Goal: Information Seeking & Learning: Learn about a topic

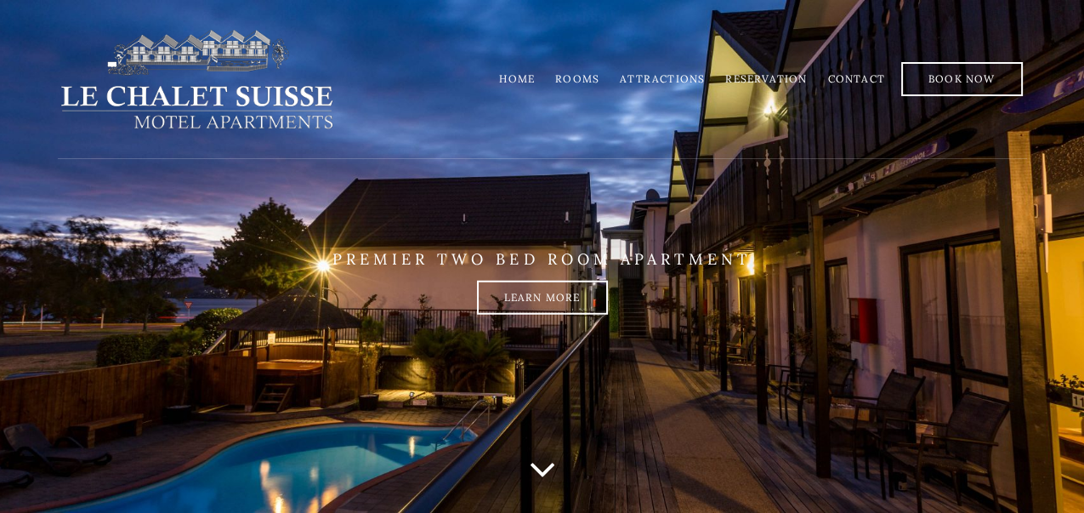
click at [590, 83] on link "Rooms" at bounding box center [577, 78] width 44 height 13
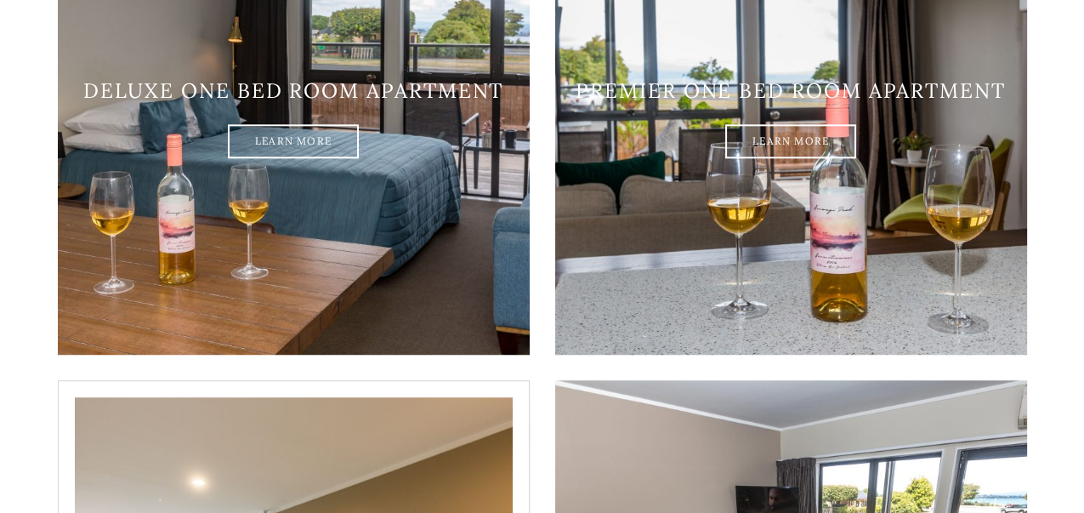
scroll to position [1870, 0]
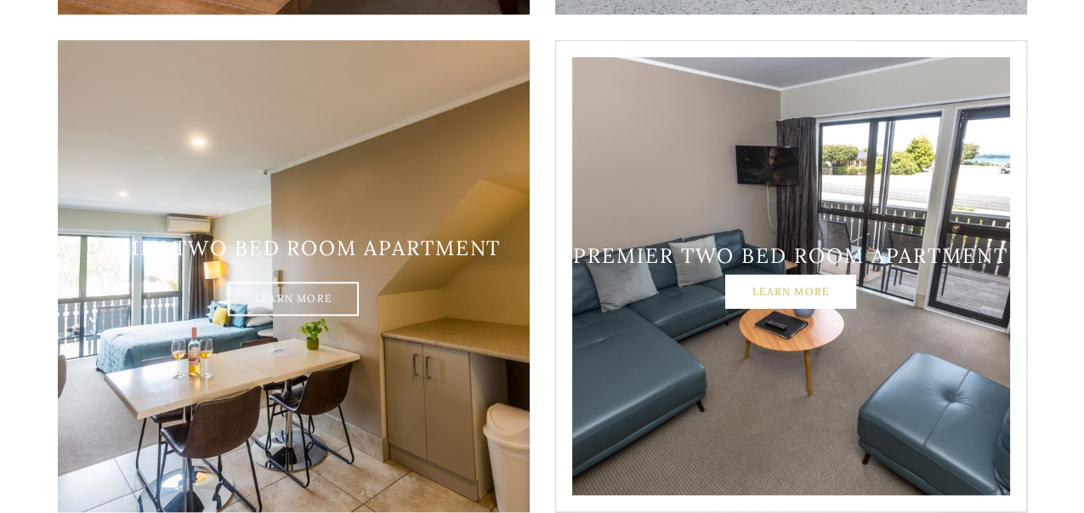
click at [845, 275] on link "Learn More" at bounding box center [790, 292] width 131 height 34
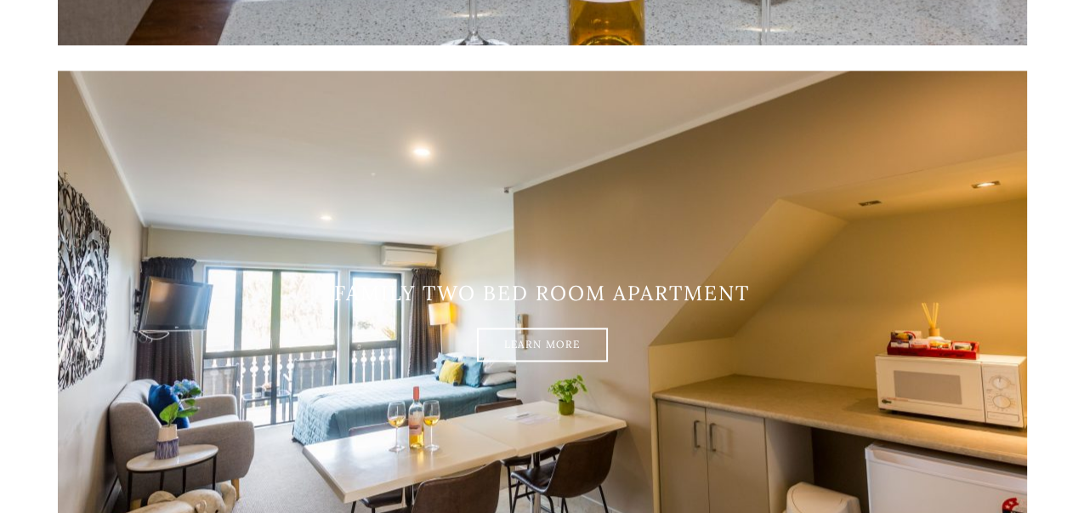
scroll to position [2551, 0]
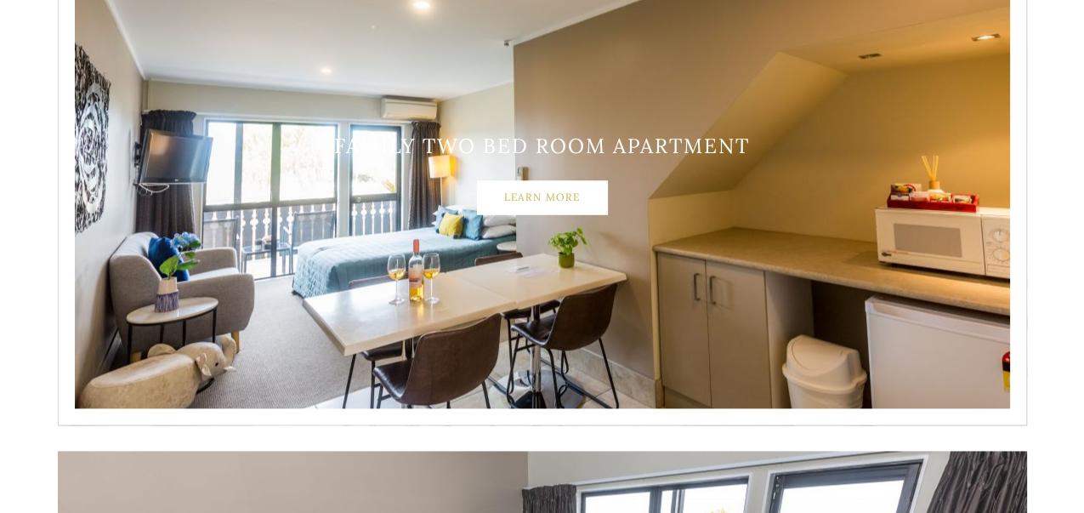
click at [566, 205] on link "Learn More" at bounding box center [542, 197] width 131 height 34
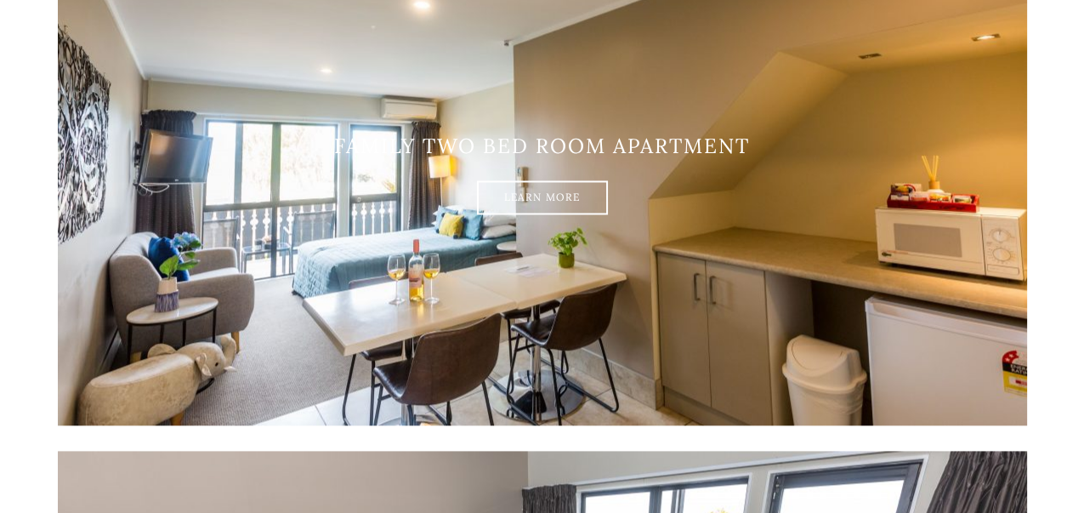
drag, startPoint x: 566, startPoint y: 205, endPoint x: 19, endPoint y: 281, distance: 552.0
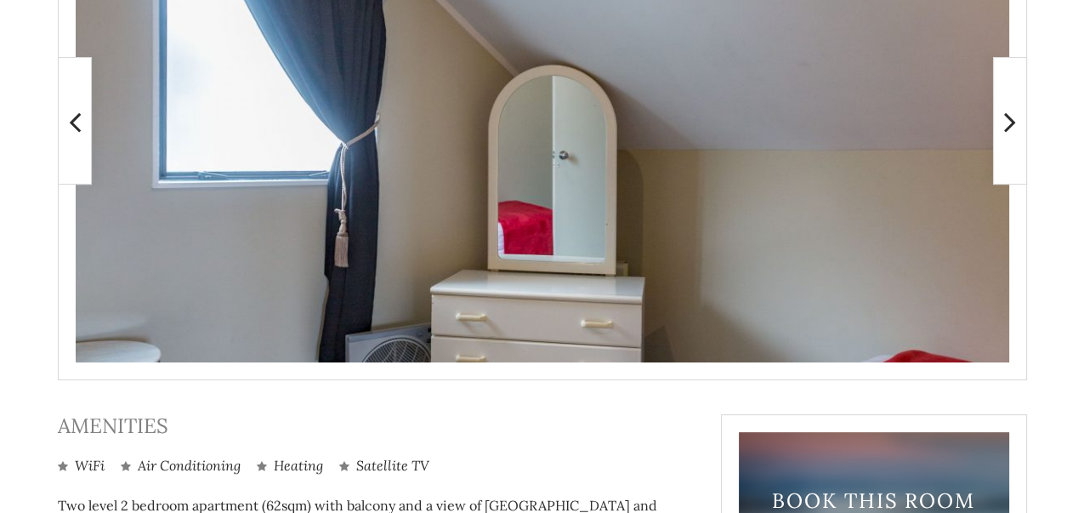
scroll to position [411, 0]
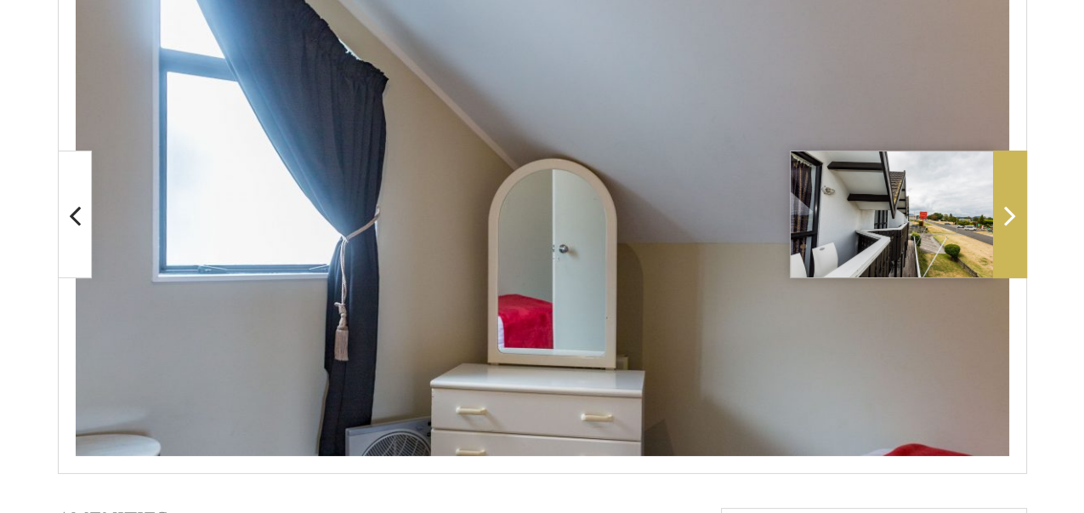
click at [1016, 213] on span at bounding box center [1010, 215] width 34 height 128
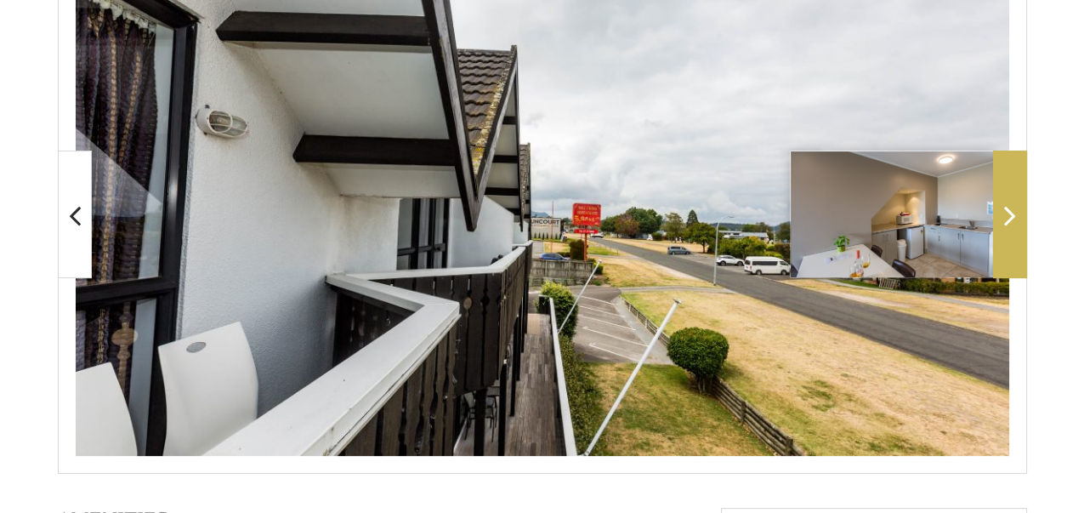
click at [1016, 213] on span at bounding box center [1010, 215] width 34 height 128
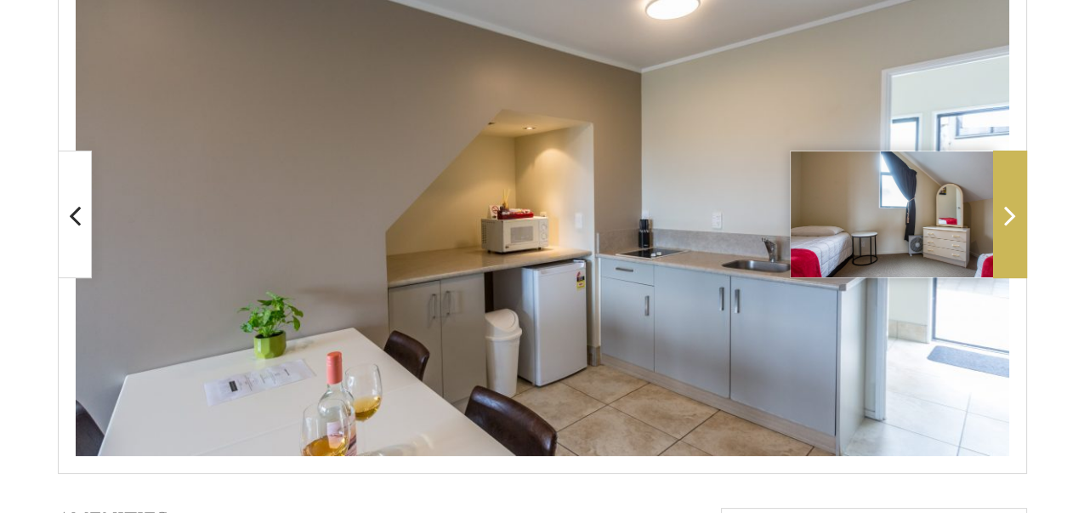
click at [1007, 223] on icon at bounding box center [1010, 215] width 12 height 34
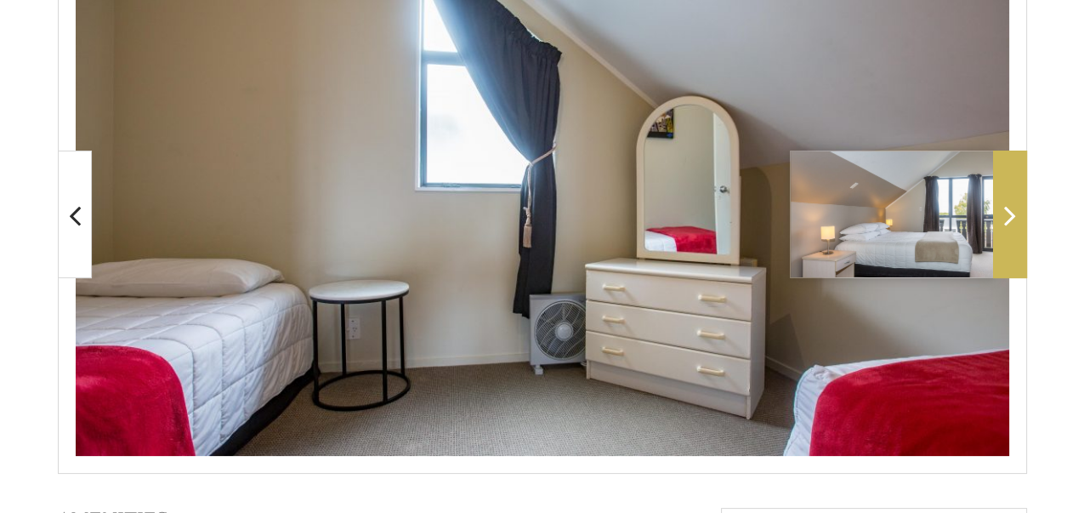
click at [1007, 223] on icon at bounding box center [1010, 215] width 12 height 34
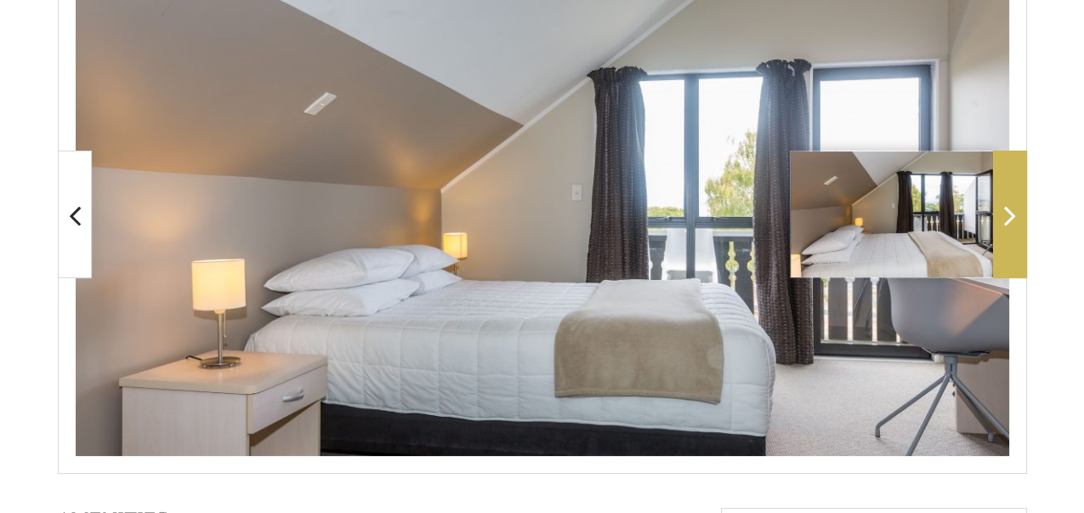
click at [1007, 223] on icon at bounding box center [1010, 215] width 12 height 34
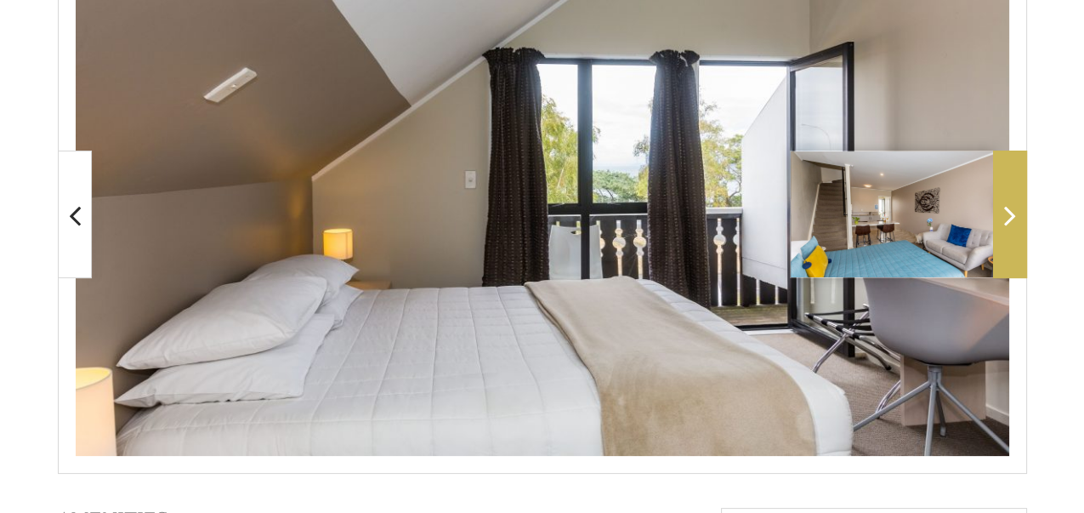
click at [1007, 223] on icon at bounding box center [1010, 215] width 12 height 34
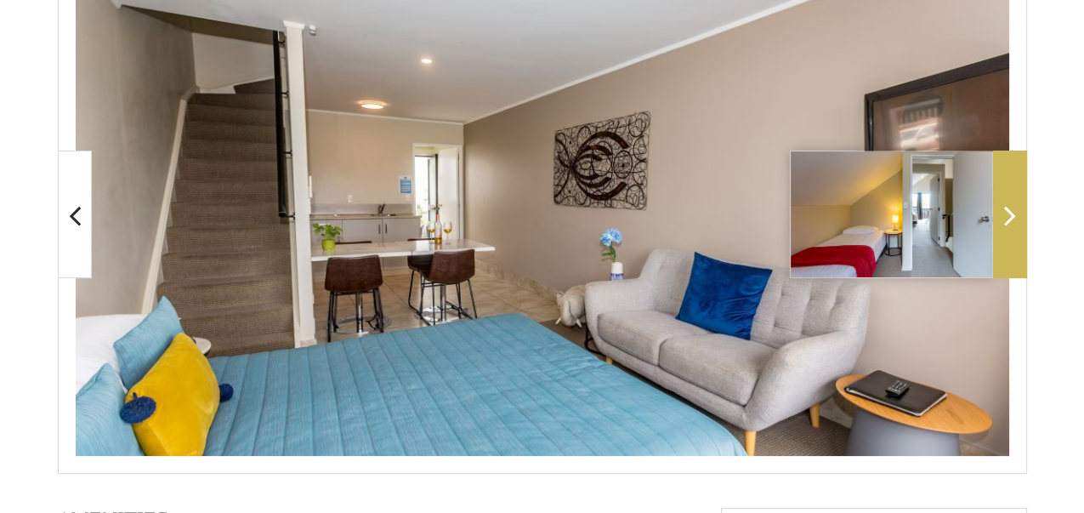
click at [1007, 223] on icon at bounding box center [1010, 215] width 12 height 34
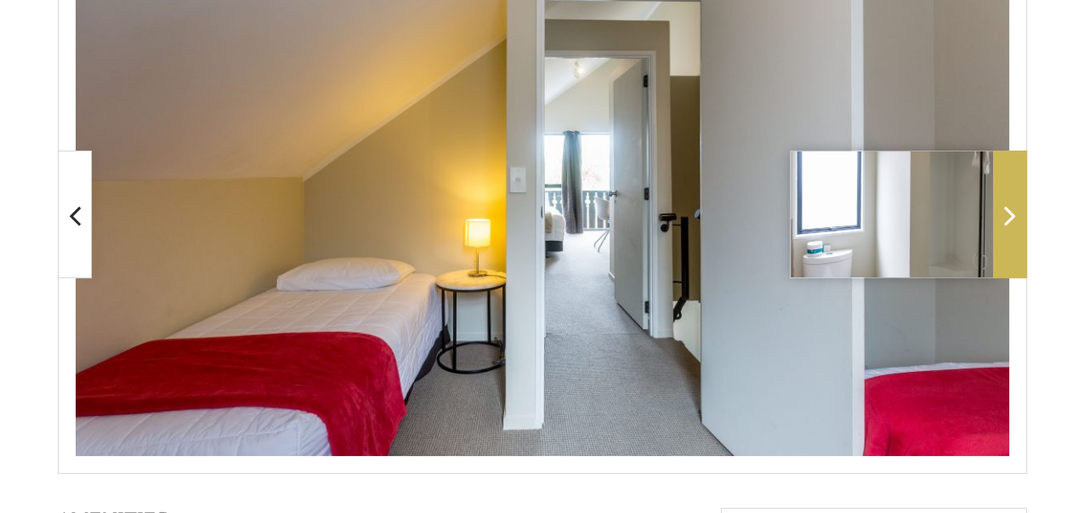
click at [1007, 223] on icon at bounding box center [1010, 215] width 12 height 34
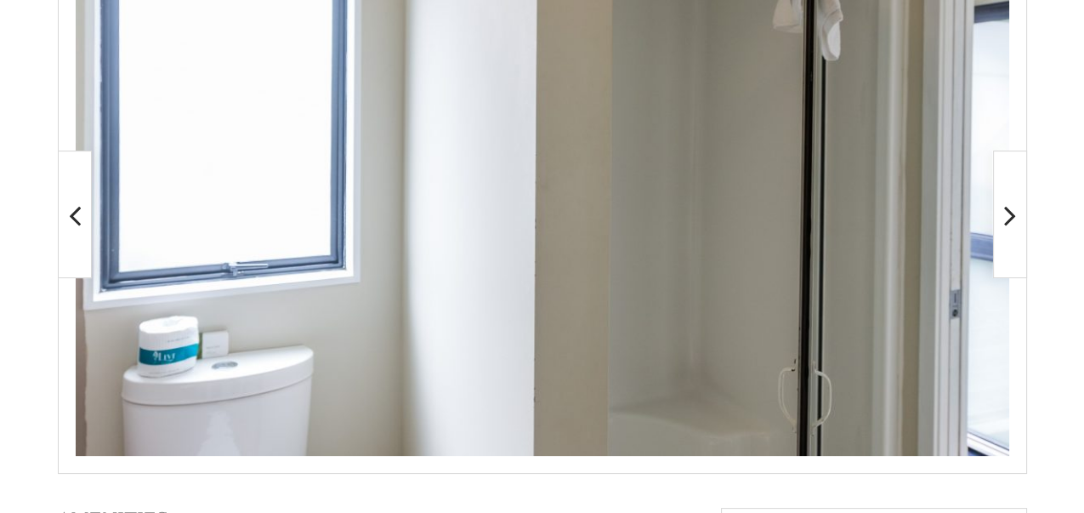
click at [1047, 227] on main at bounding box center [542, 403] width 1084 height 998
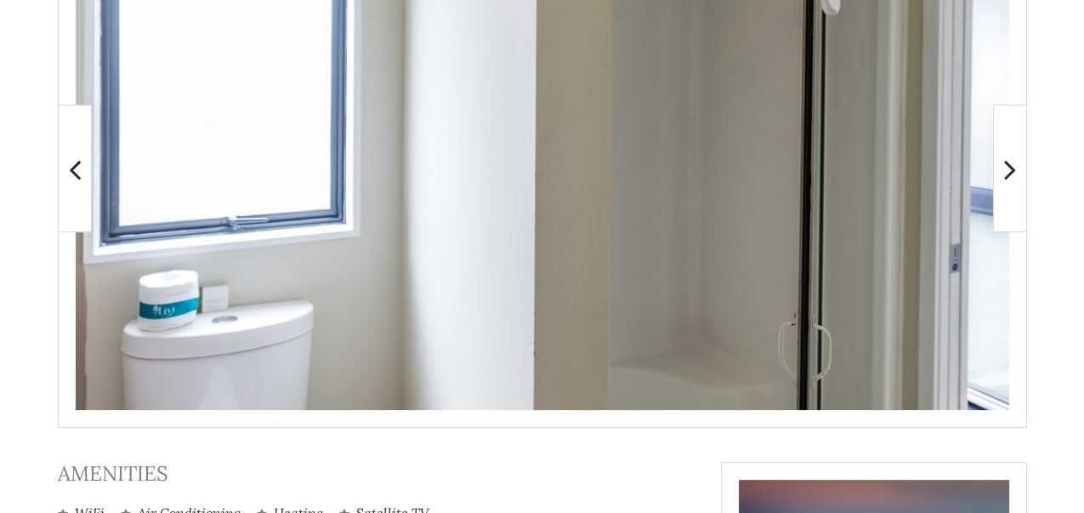
scroll to position [581, 0]
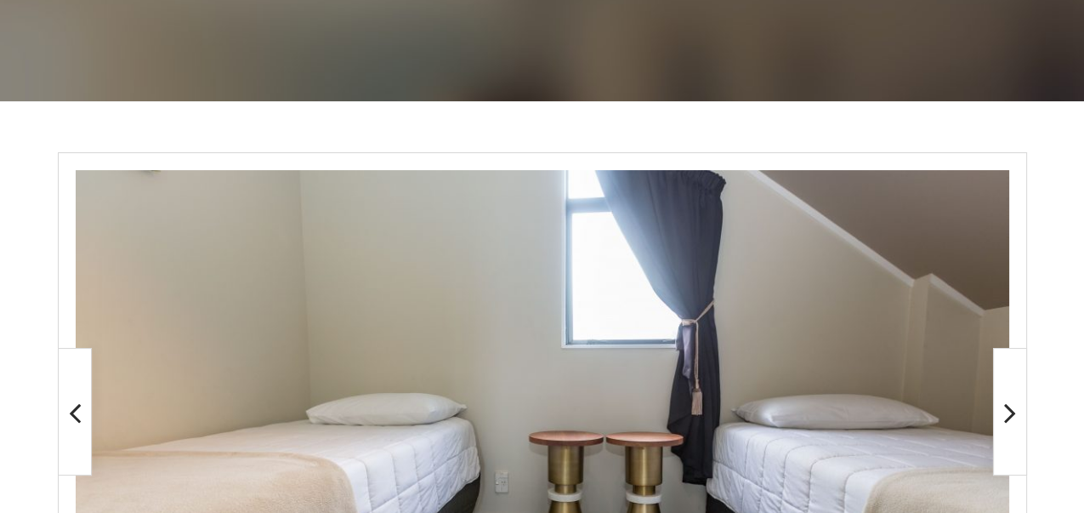
scroll to position [326, 0]
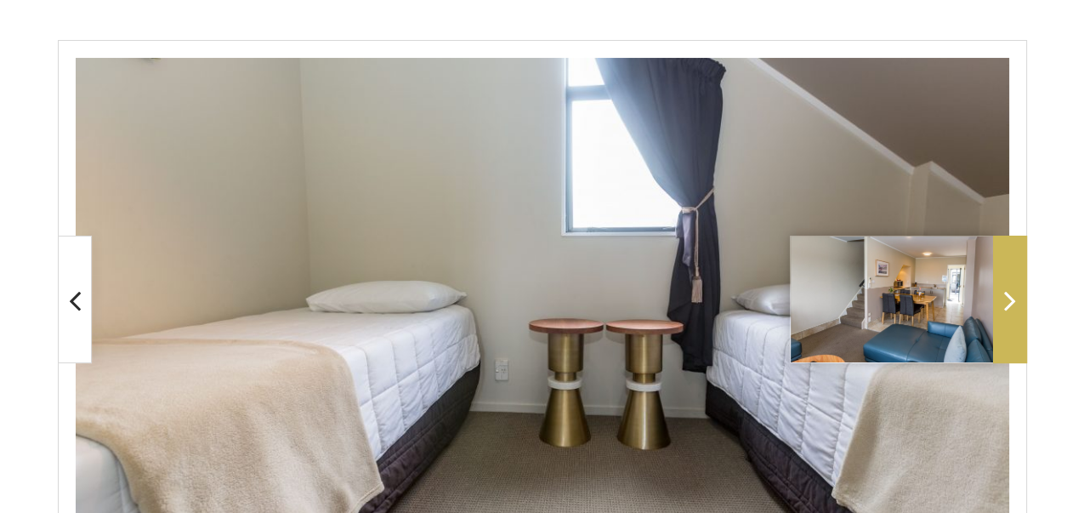
click at [992, 310] on img at bounding box center [912, 299] width 243 height 126
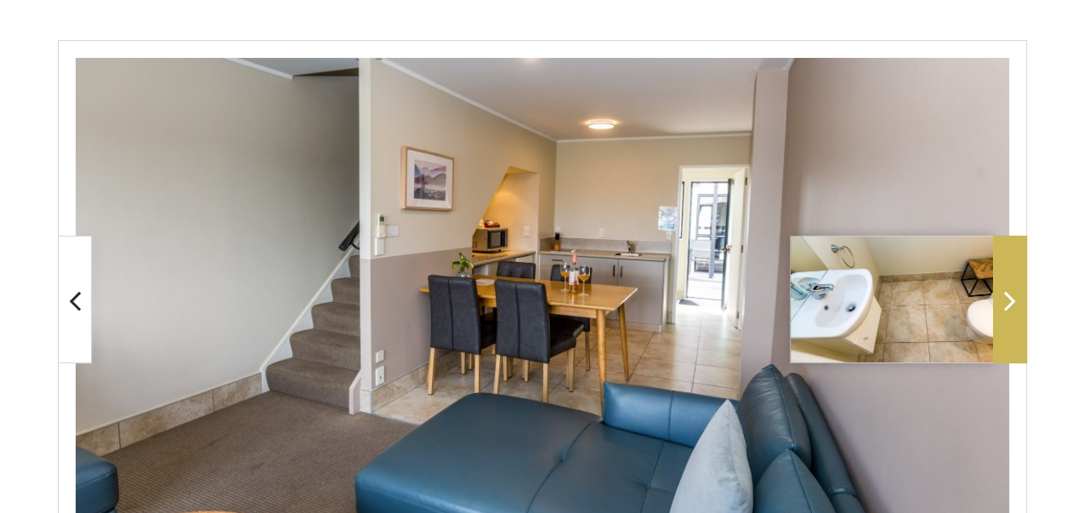
click at [1008, 309] on icon at bounding box center [1010, 300] width 12 height 34
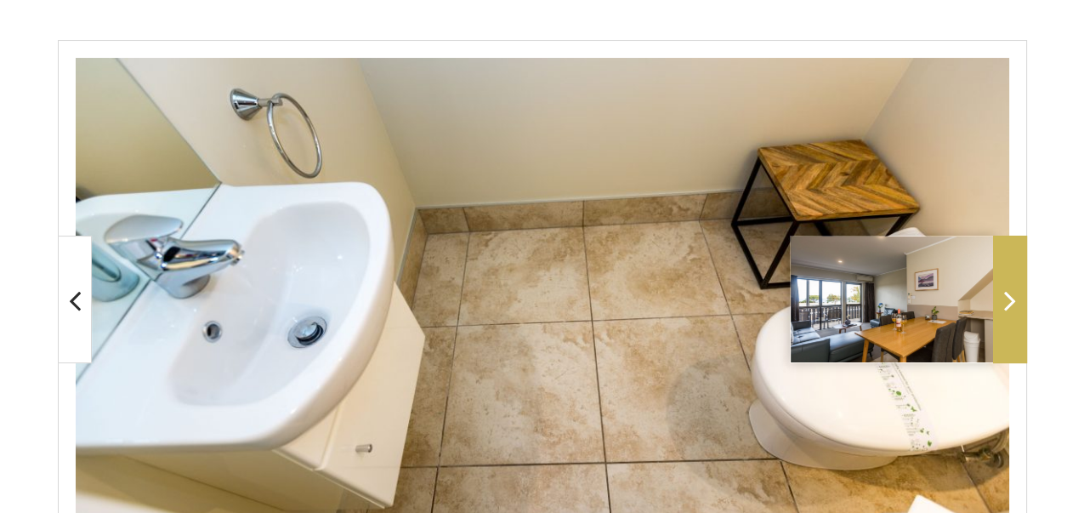
click at [1008, 309] on icon at bounding box center [1010, 300] width 12 height 34
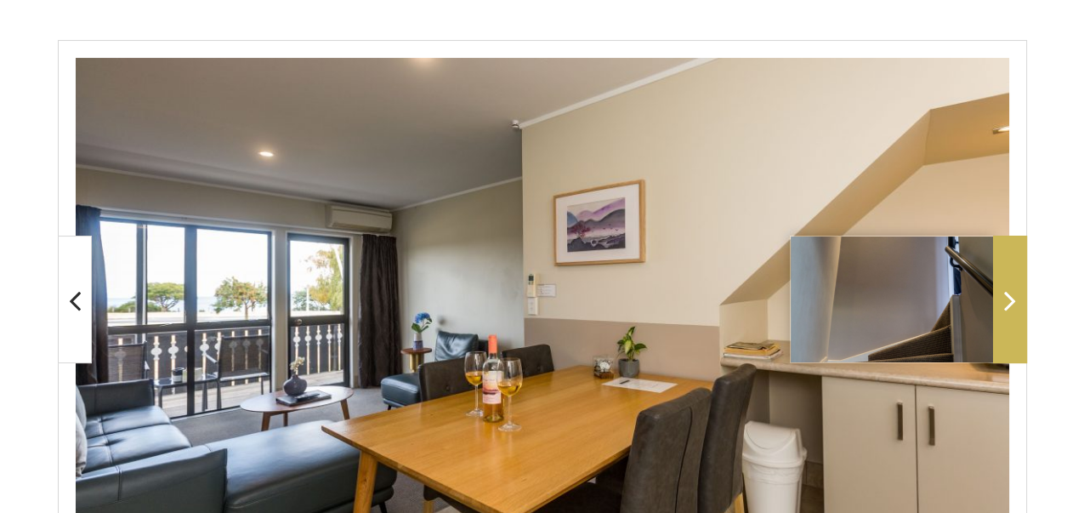
click at [1008, 309] on icon at bounding box center [1010, 300] width 12 height 34
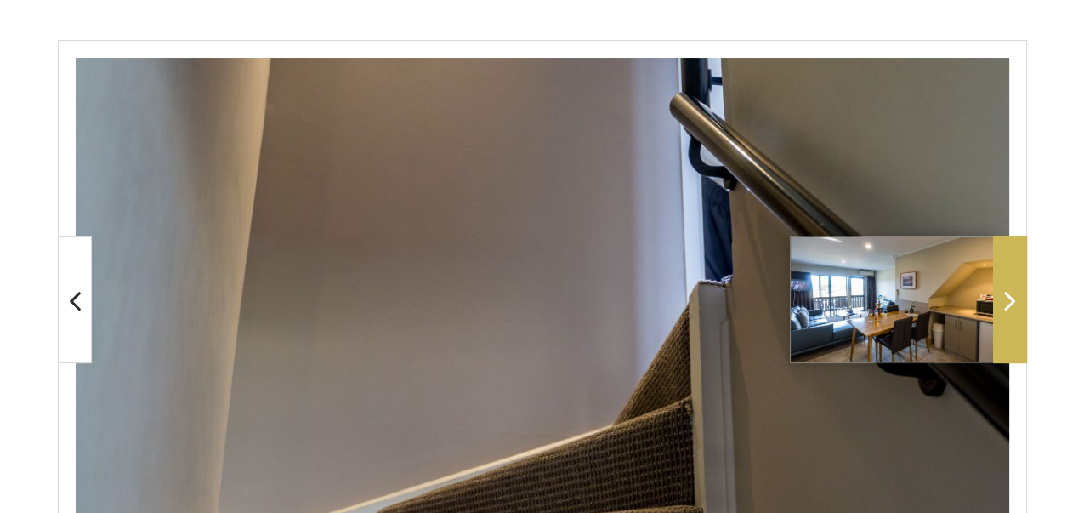
click at [1008, 309] on icon at bounding box center [1010, 300] width 12 height 34
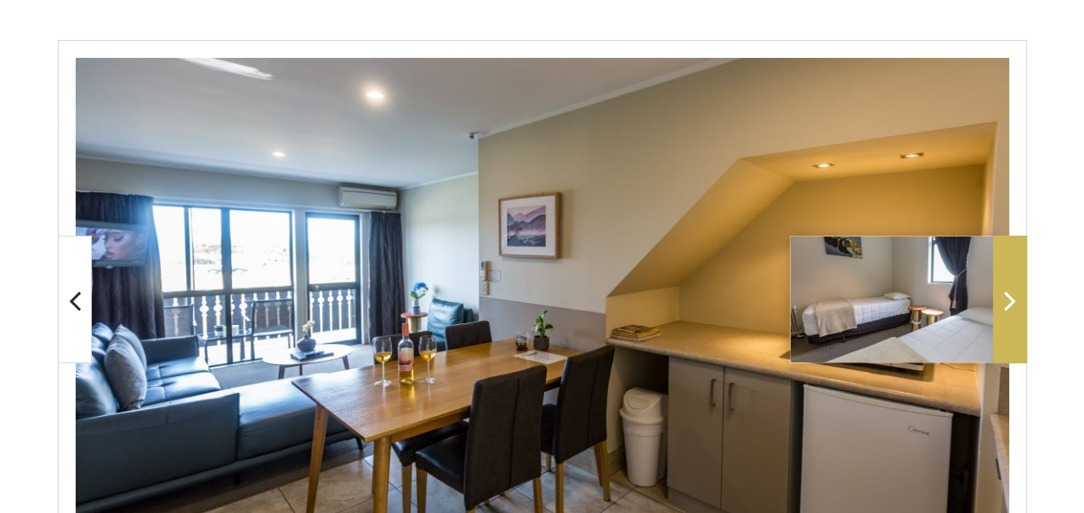
click at [1008, 309] on icon at bounding box center [1010, 300] width 12 height 34
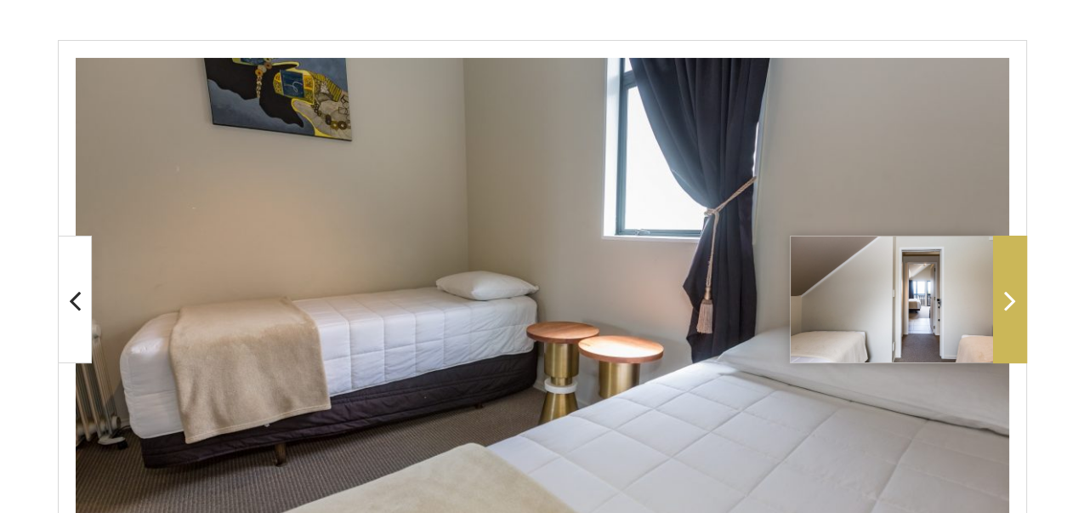
click at [1008, 309] on icon at bounding box center [1010, 300] width 12 height 34
